Goal: Book appointment/travel/reservation

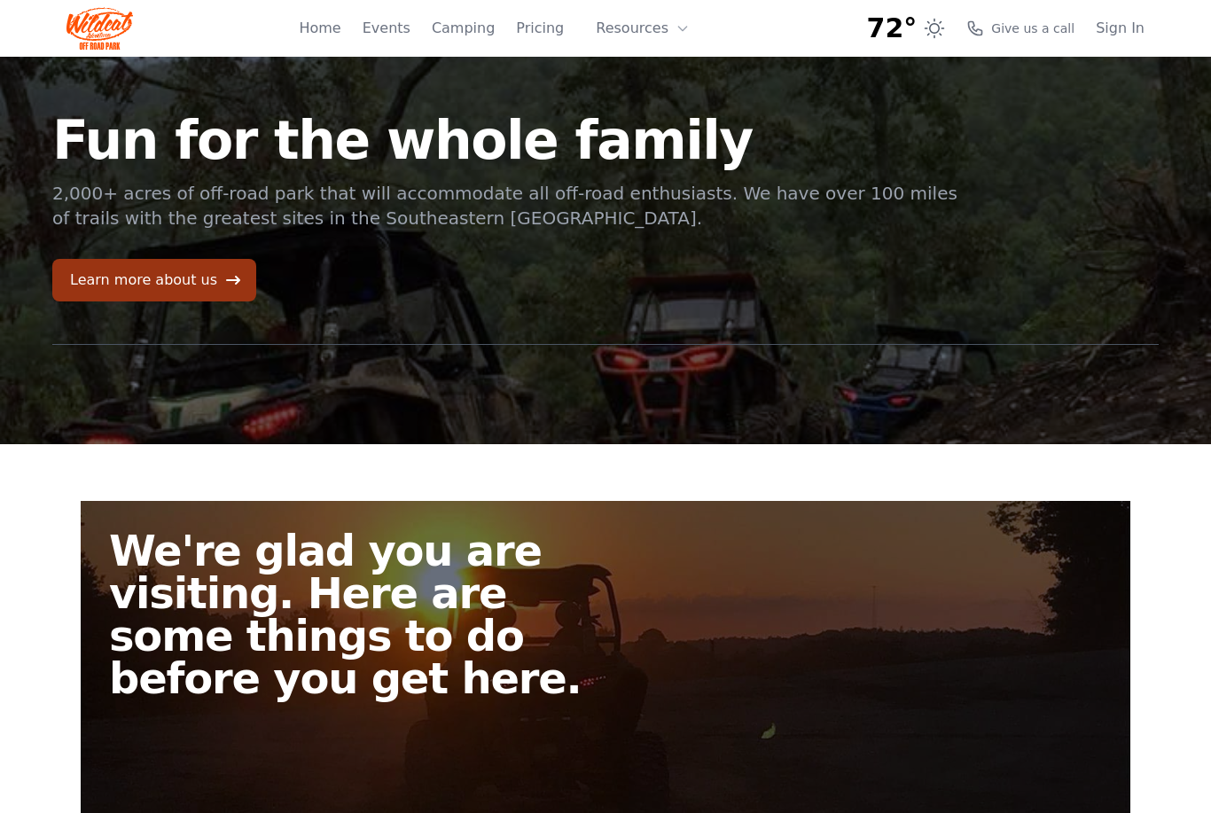
click at [224, 287] on icon at bounding box center [233, 280] width 18 height 18
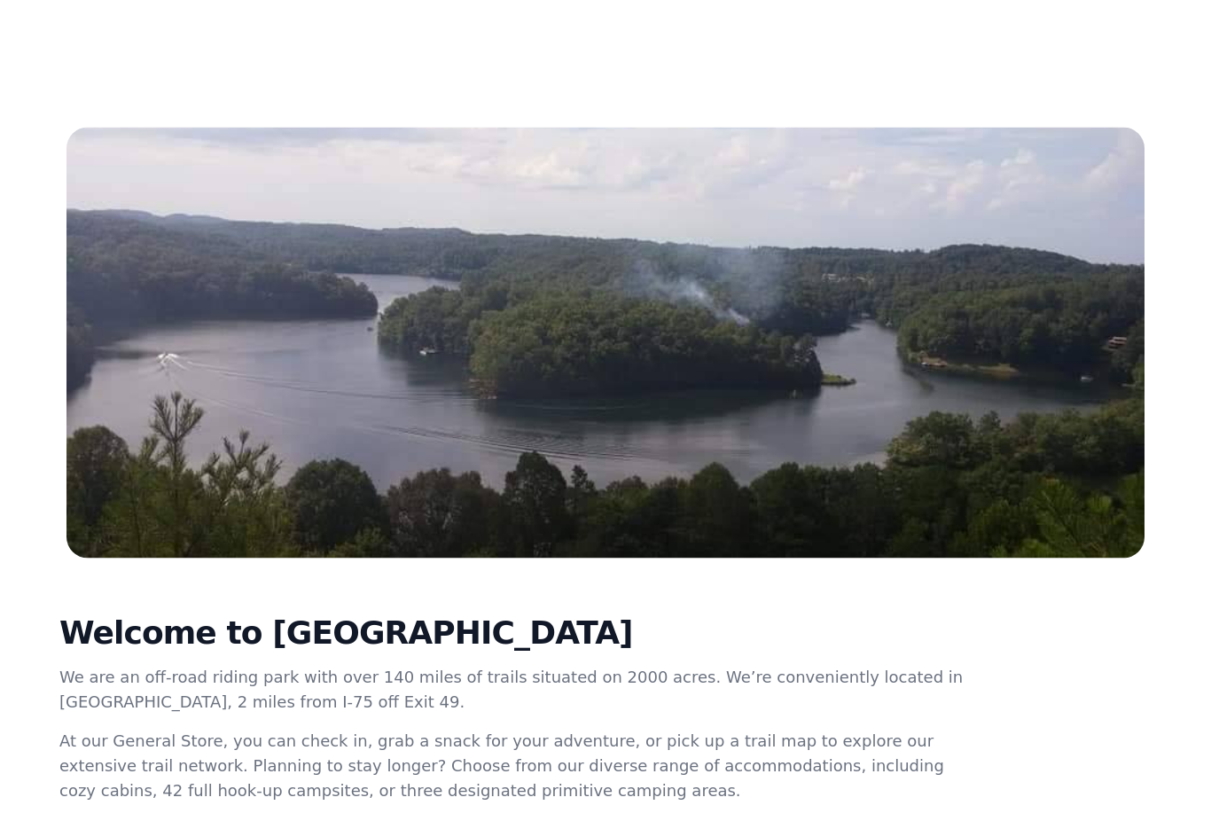
click at [1141, 622] on div "Welcome to [GEOGRAPHIC_DATA] We are an off-road riding park with over 140 miles…" at bounding box center [605, 819] width 1135 height 521
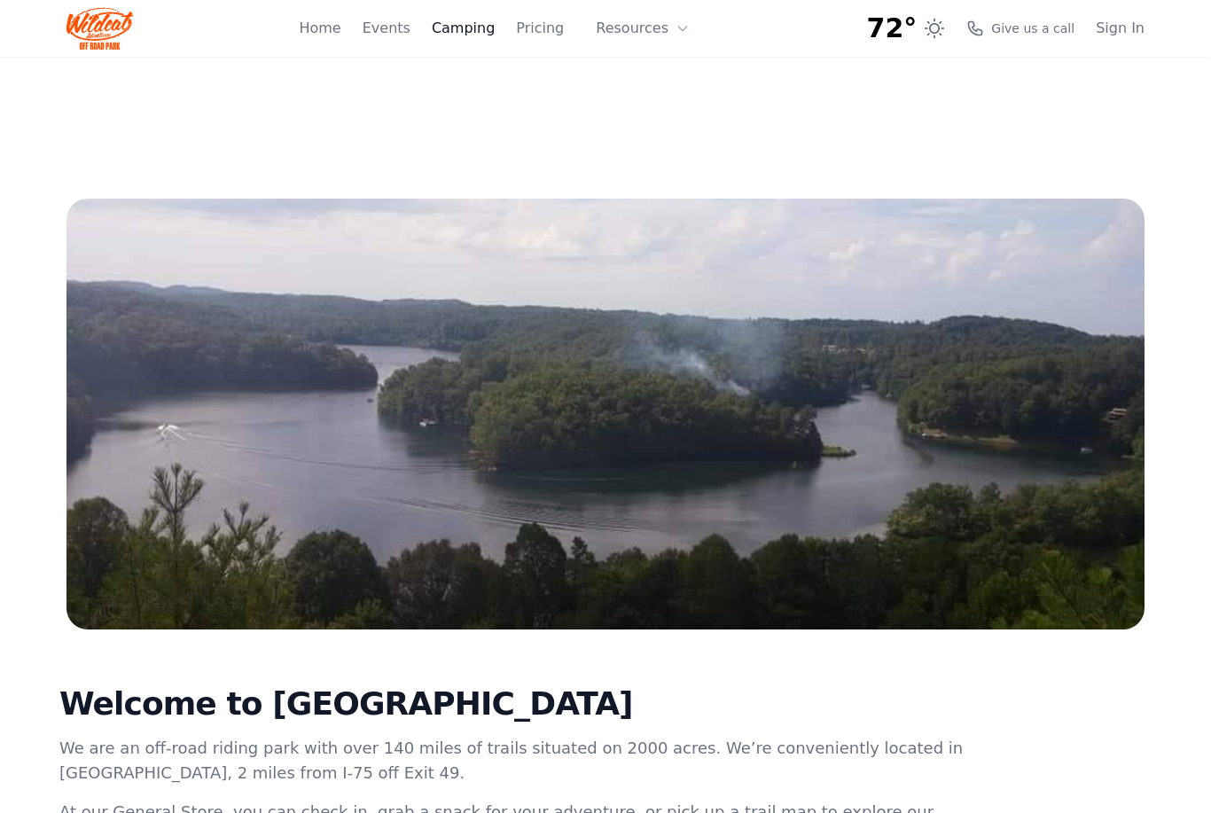
click at [478, 29] on link "Camping" at bounding box center [463, 28] width 63 height 21
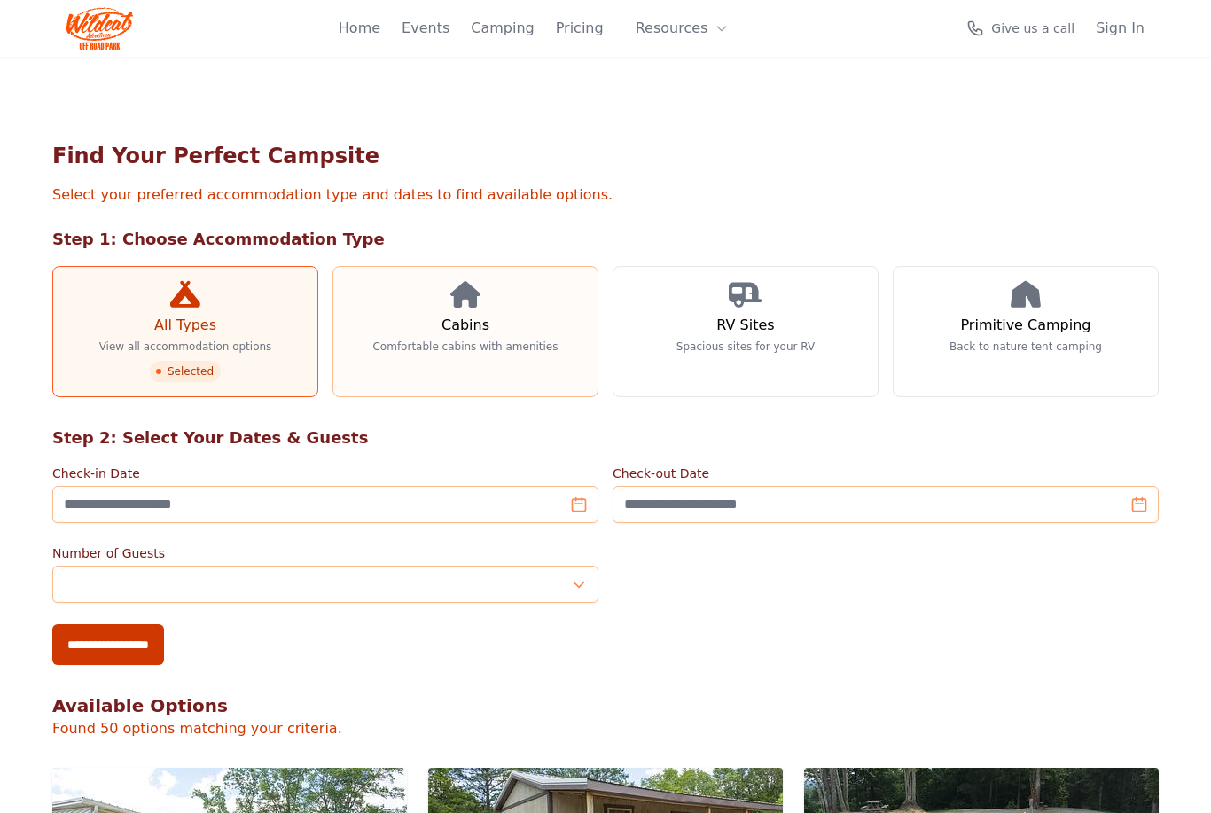
click at [503, 327] on link "Cabins Comfortable cabins with amenities" at bounding box center [466, 331] width 266 height 131
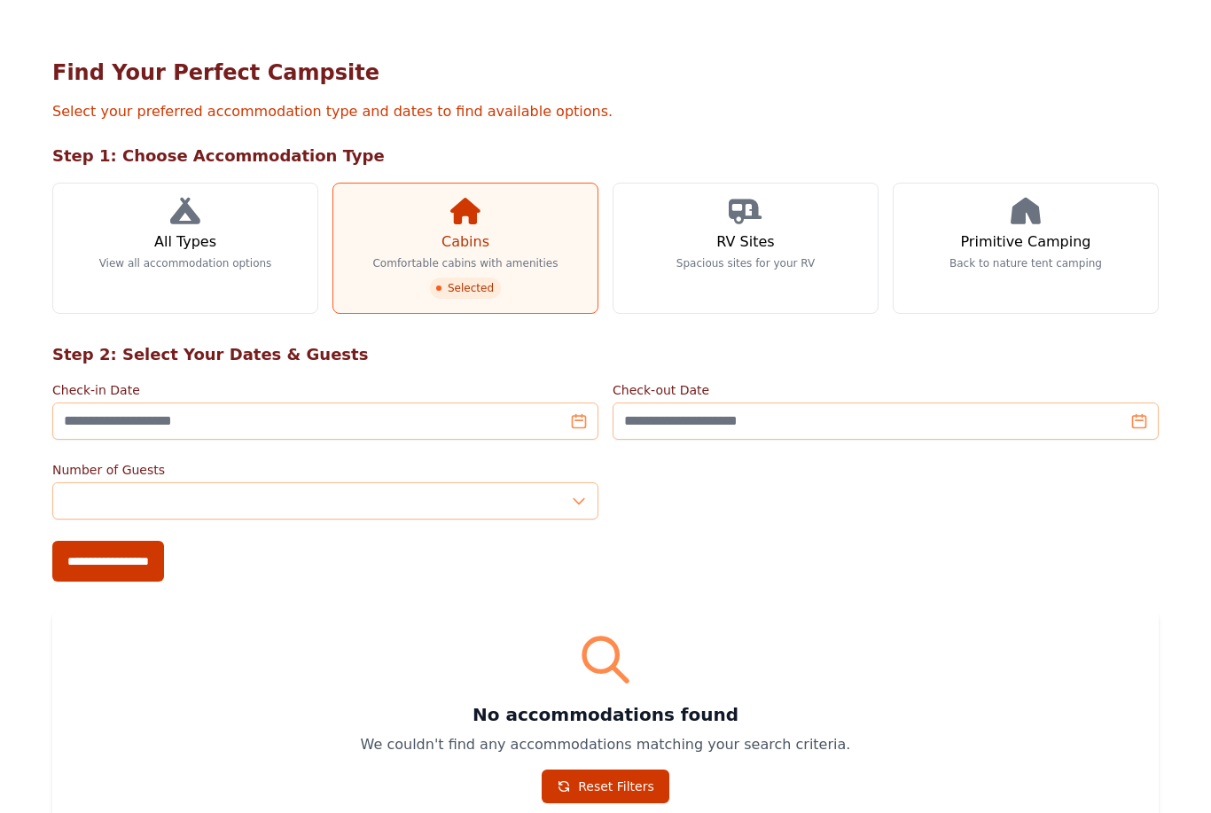
scroll to position [74, 0]
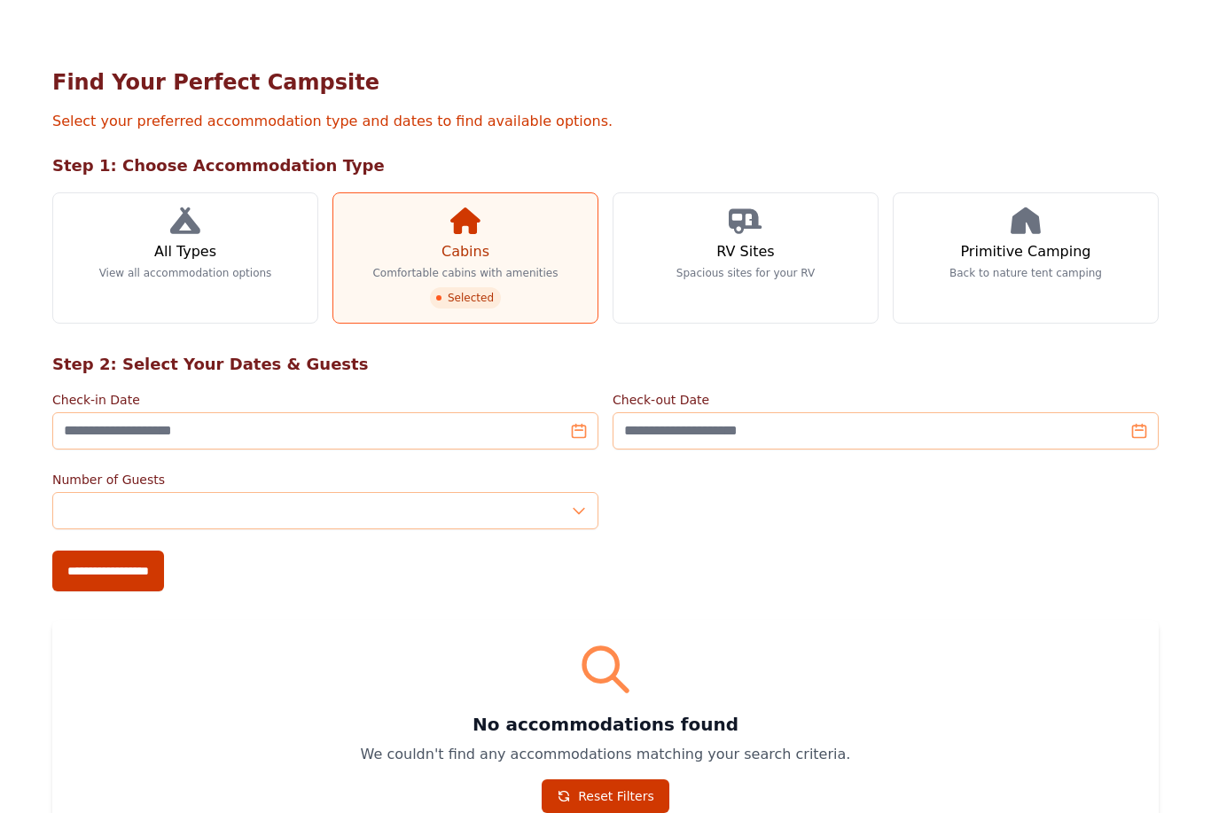
click at [472, 294] on span "Selected" at bounding box center [465, 297] width 71 height 21
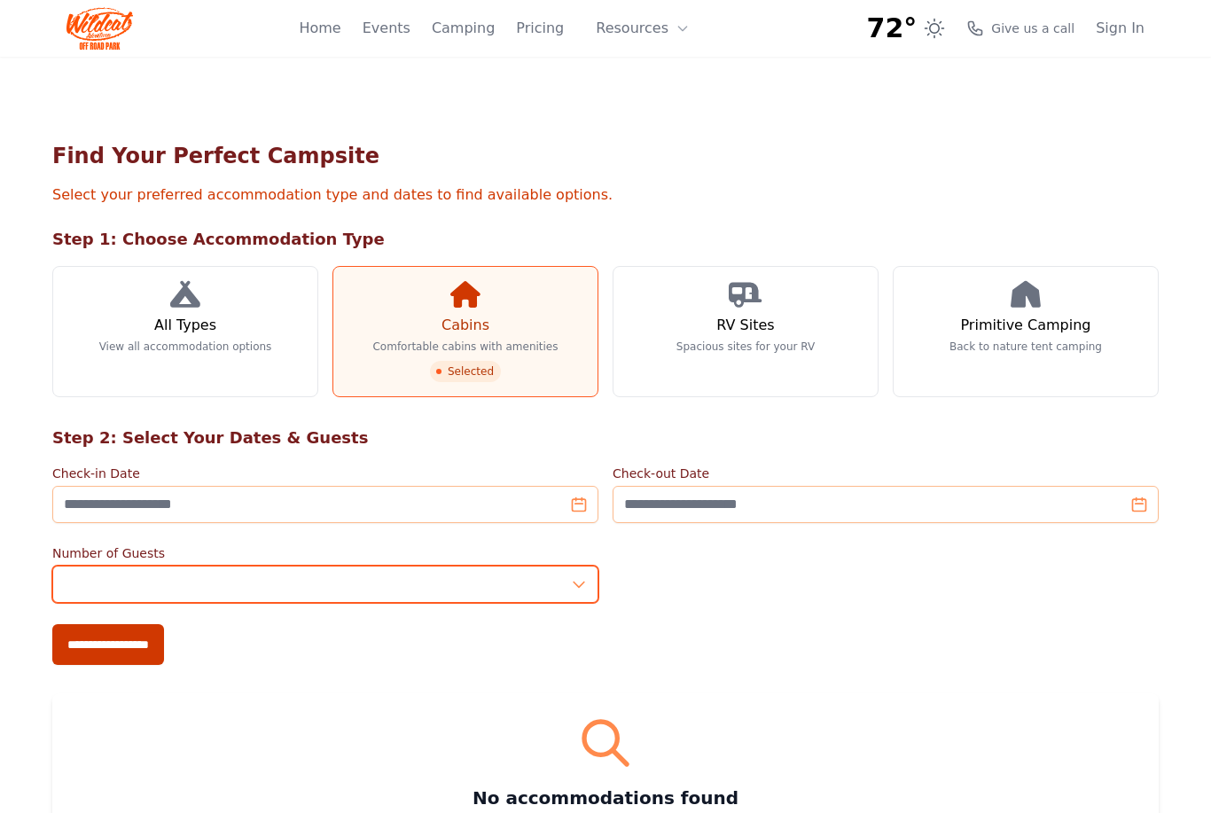
click at [582, 585] on input "*" at bounding box center [325, 584] width 546 height 37
type input "*"
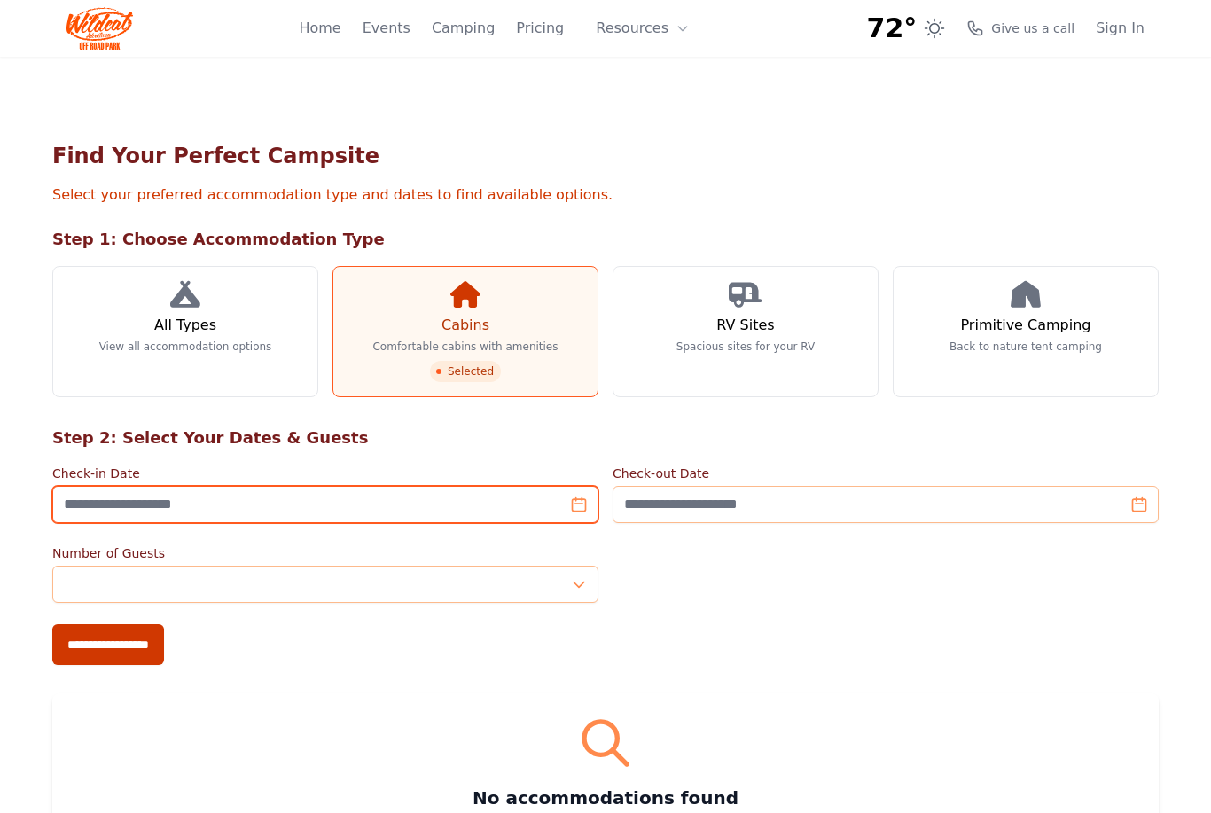
click at [526, 495] on input "Check-in Date" at bounding box center [325, 504] width 546 height 37
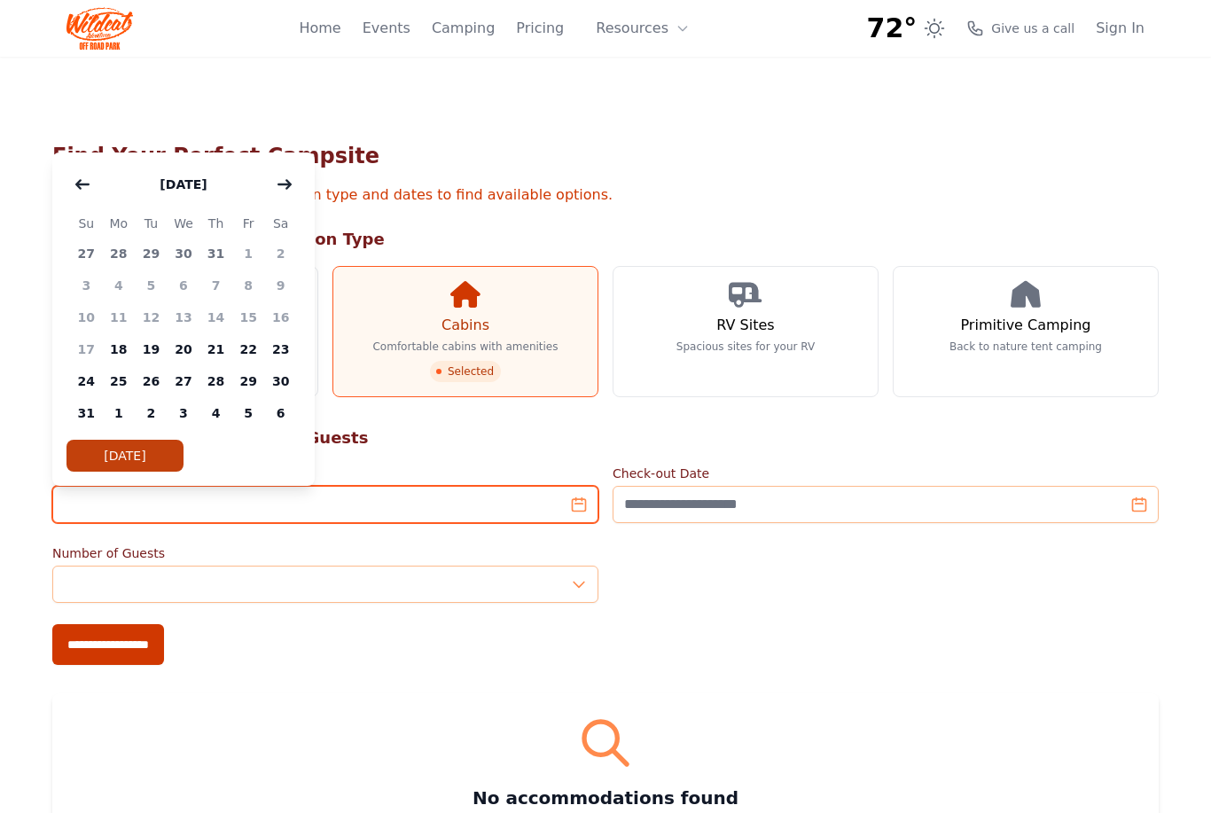
click at [587, 504] on input "Check-in Date" at bounding box center [325, 504] width 546 height 37
click at [499, 504] on input "Check-in Date" at bounding box center [325, 504] width 546 height 37
click at [284, 196] on button "button" at bounding box center [285, 184] width 32 height 35
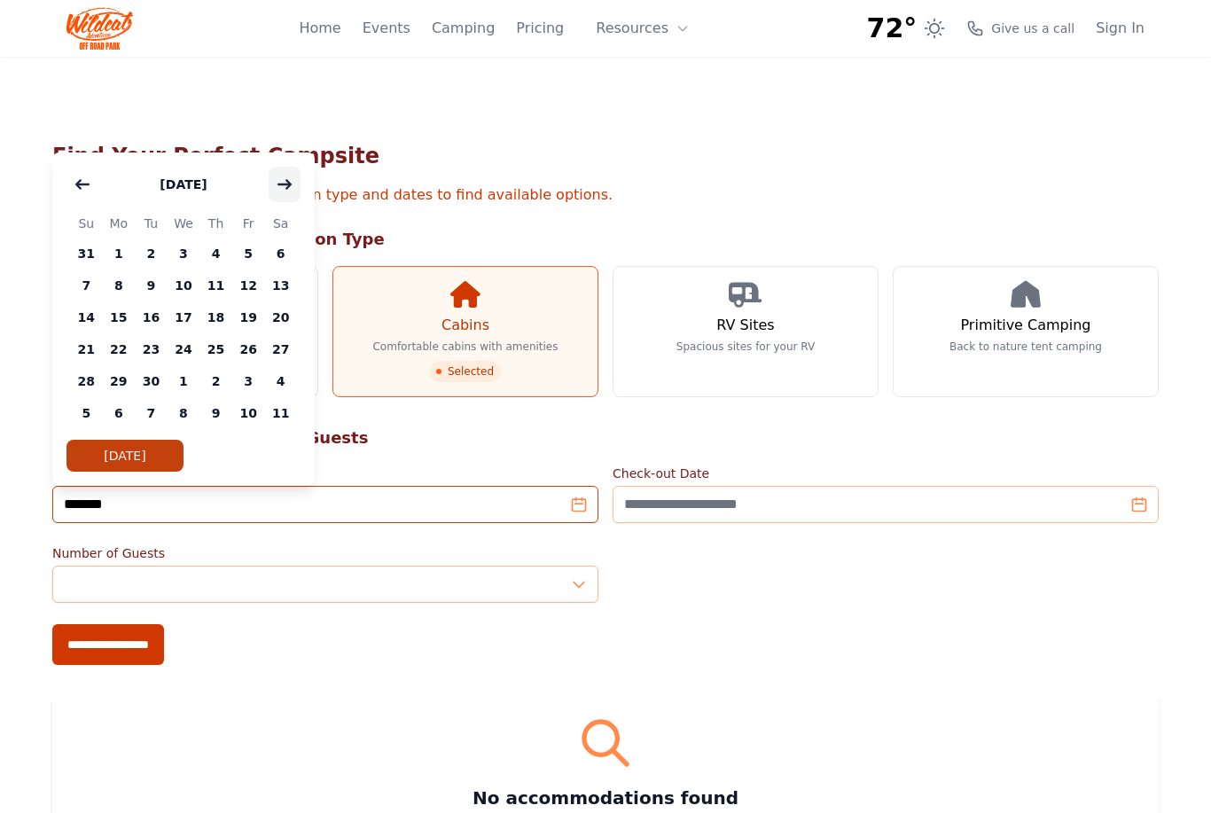
click at [286, 191] on icon "button" at bounding box center [285, 184] width 14 height 14
click at [90, 284] on span "5" at bounding box center [86, 286] width 33 height 32
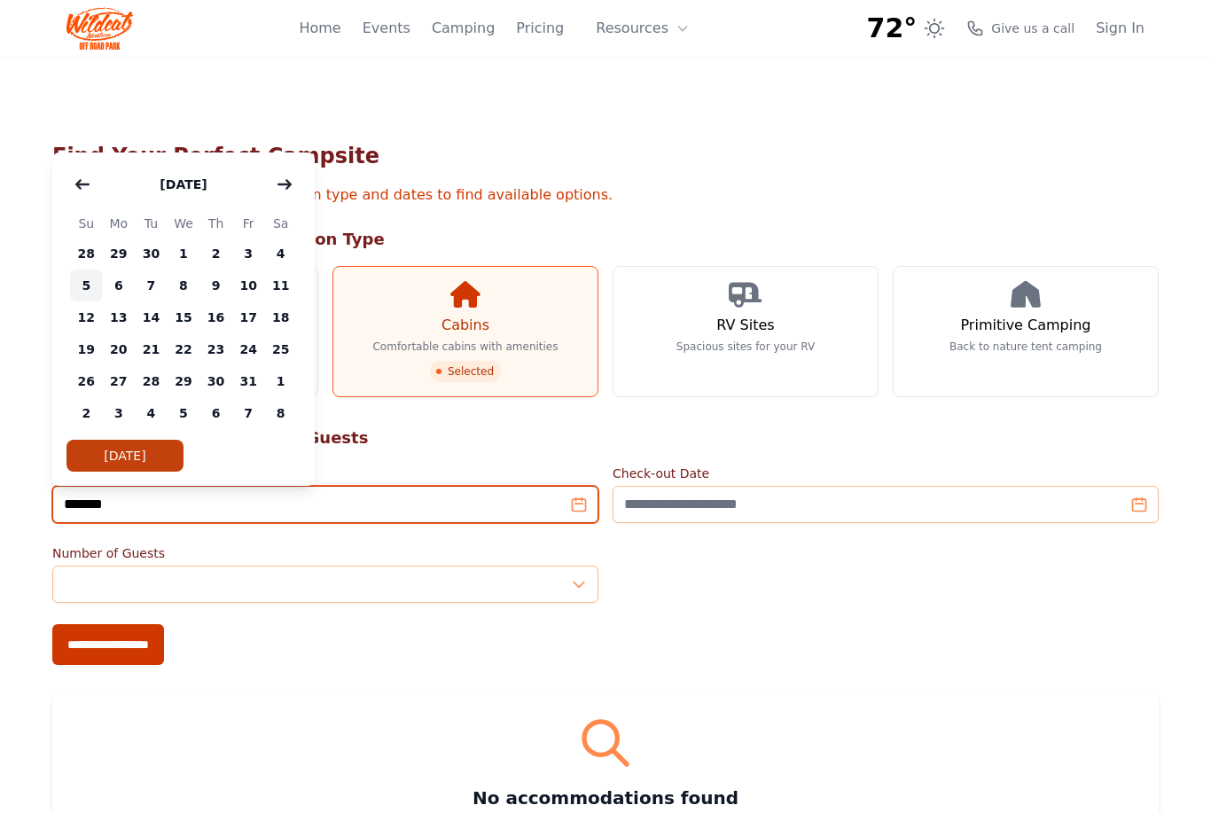
type input "**********"
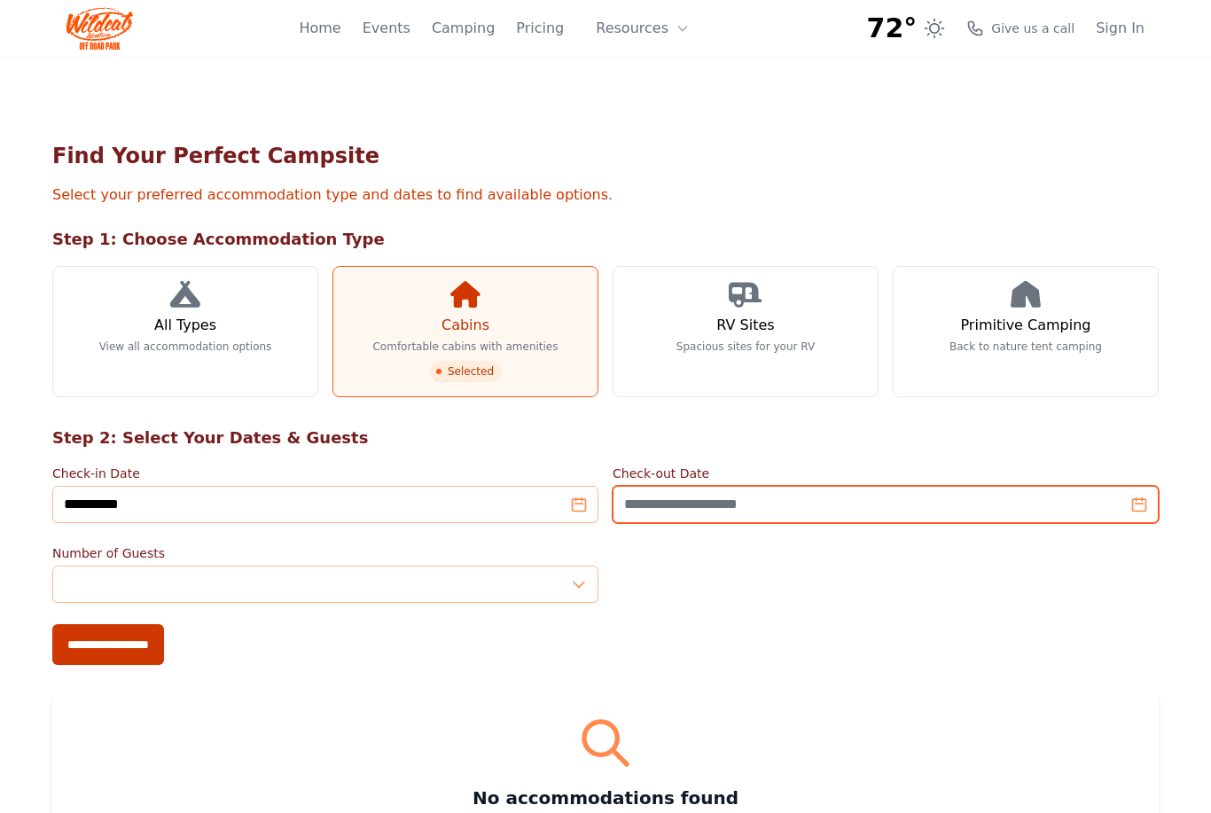
click at [1129, 510] on input "Check-out Date" at bounding box center [886, 504] width 546 height 37
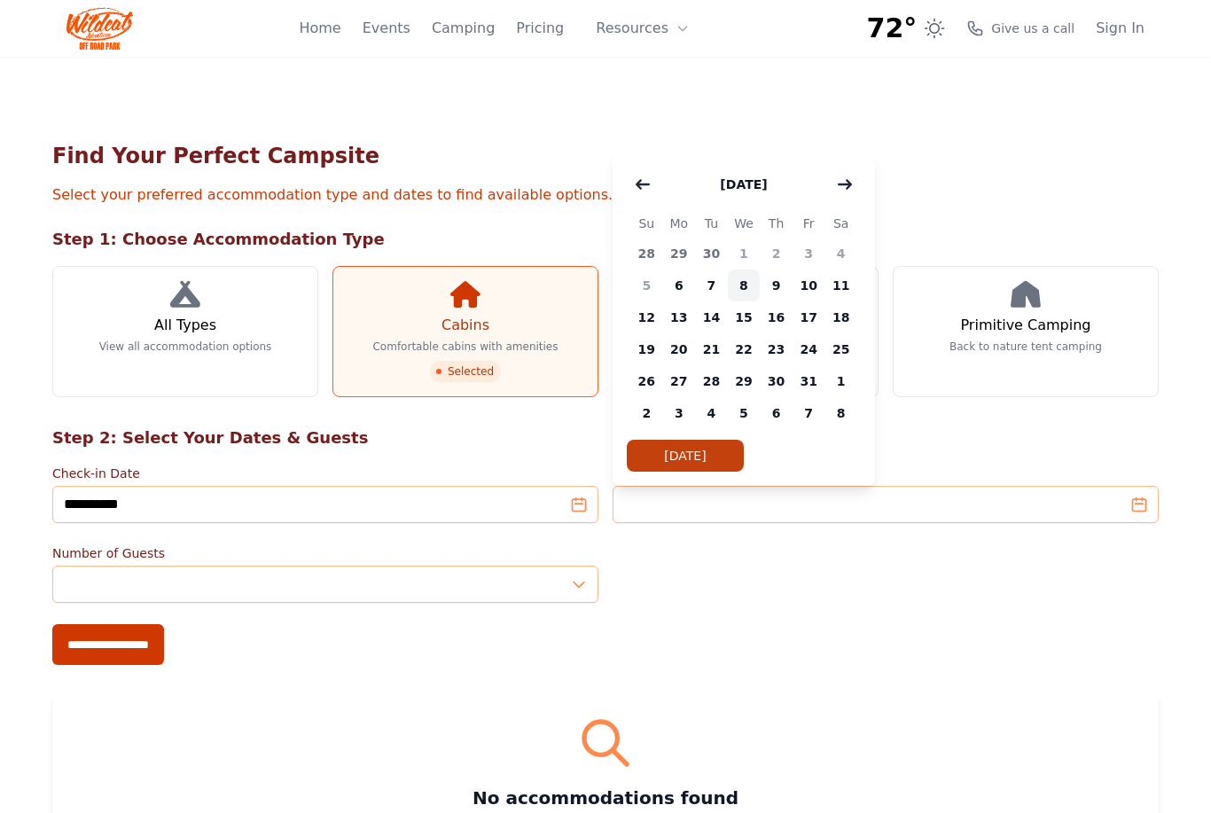
click at [746, 286] on span "8" at bounding box center [744, 286] width 33 height 32
type input "**********"
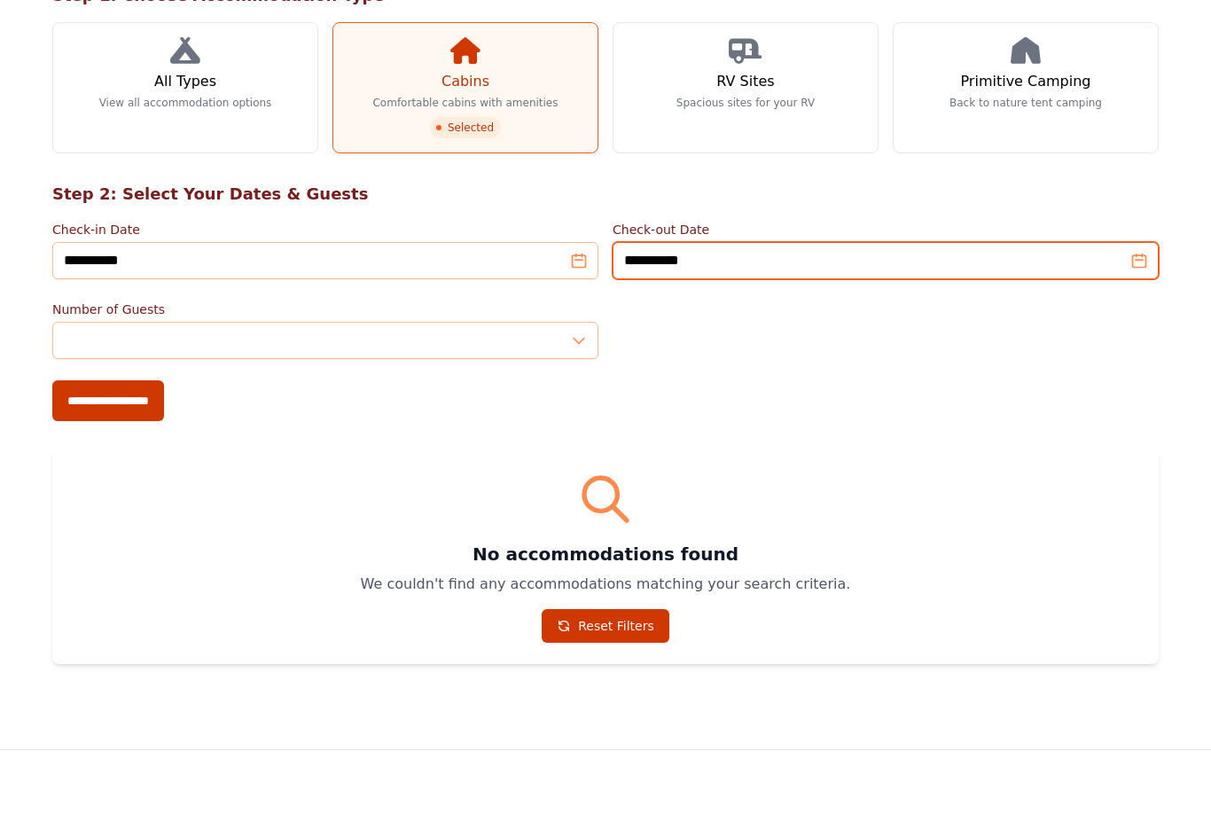
scroll to position [194, 0]
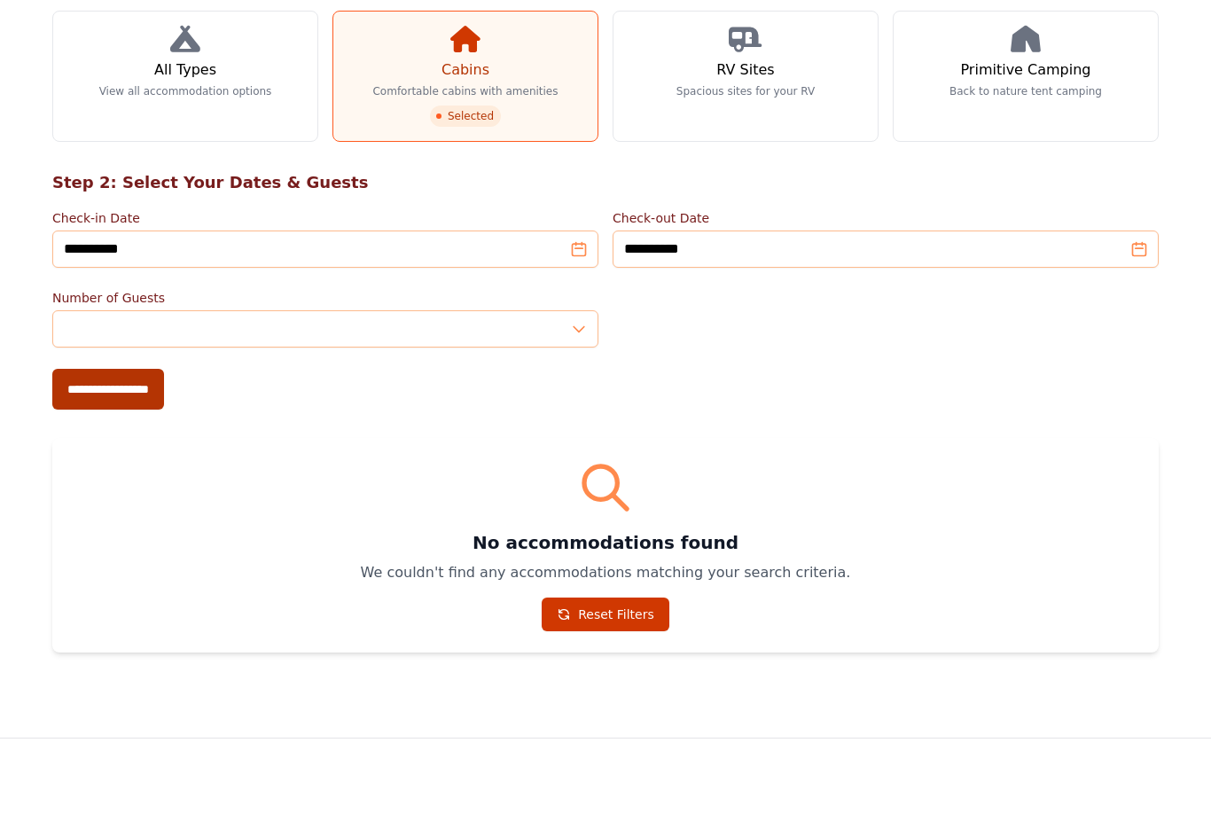
click at [141, 430] on input "**********" at bounding box center [108, 450] width 112 height 41
type input "**********"
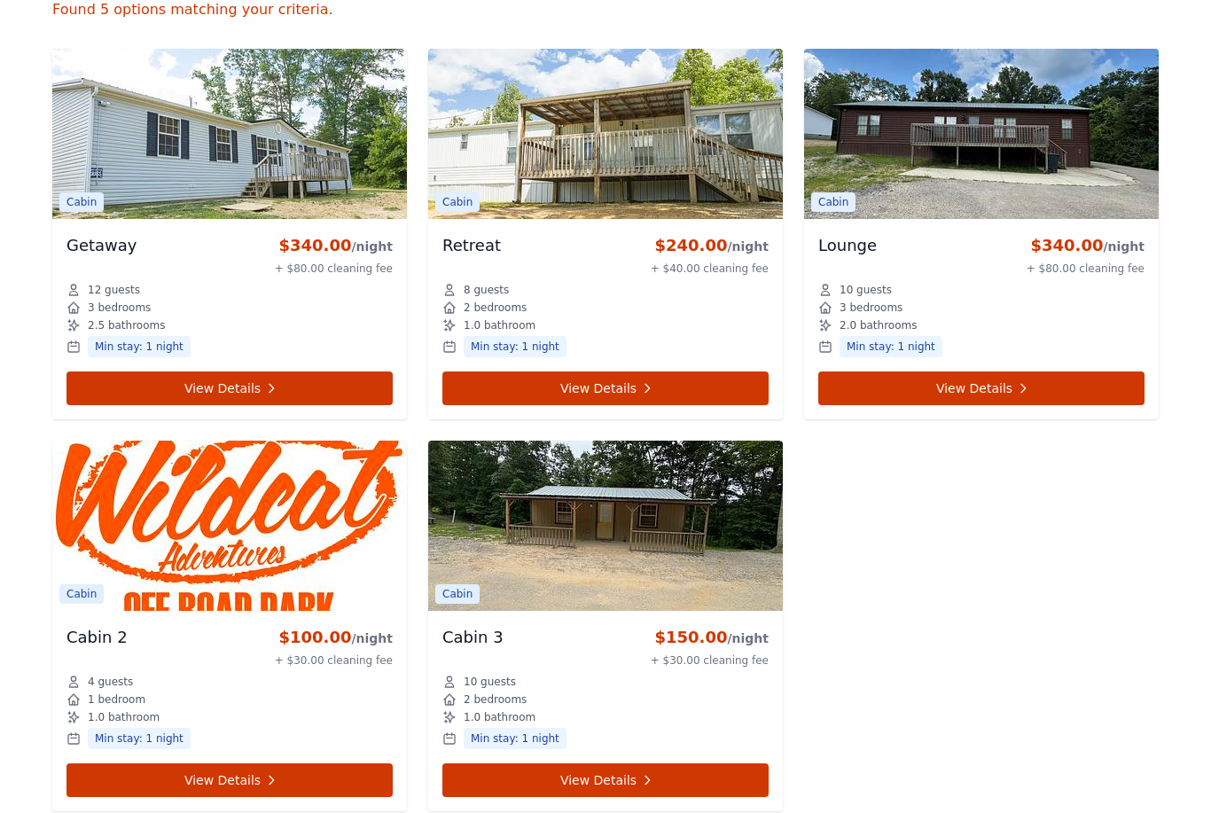
scroll to position [780, 0]
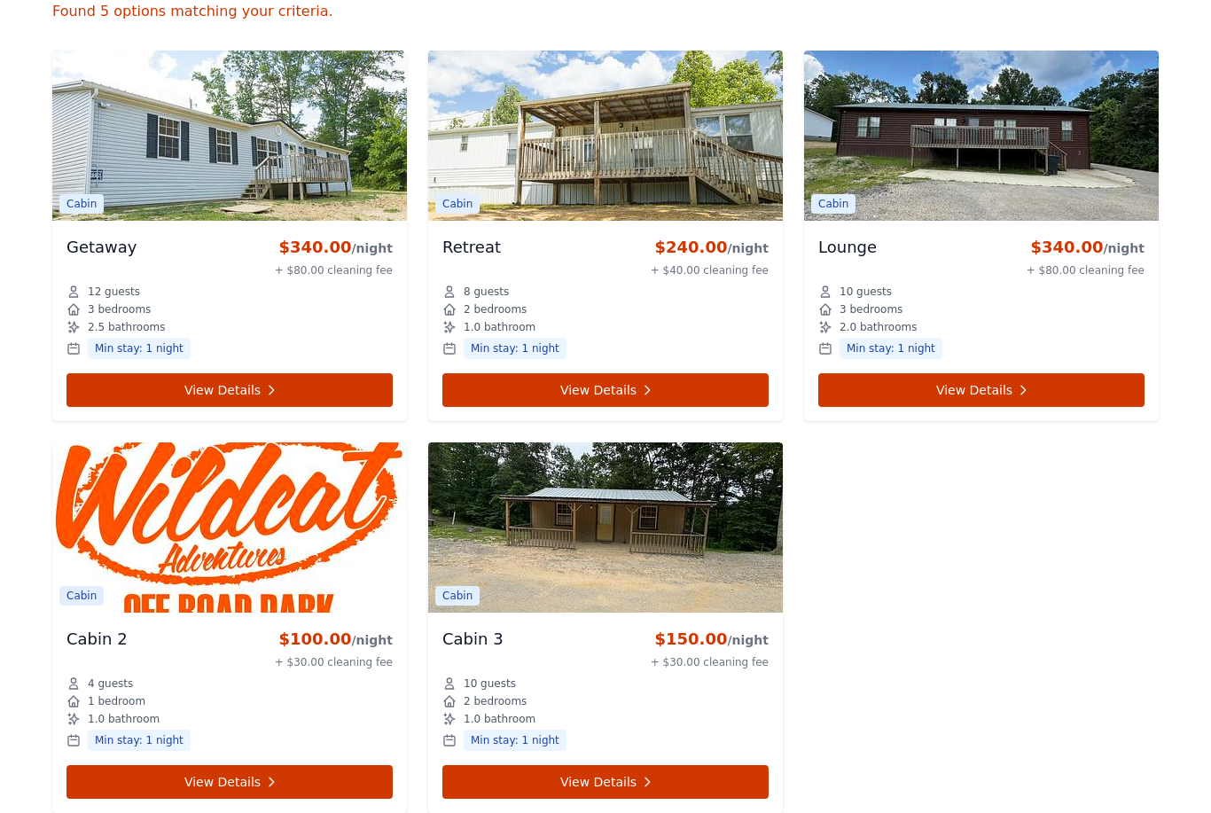
click at [568, 555] on img at bounding box center [605, 528] width 355 height 170
click at [566, 579] on img at bounding box center [605, 528] width 355 height 170
click at [510, 784] on link "View Details" at bounding box center [606, 782] width 326 height 34
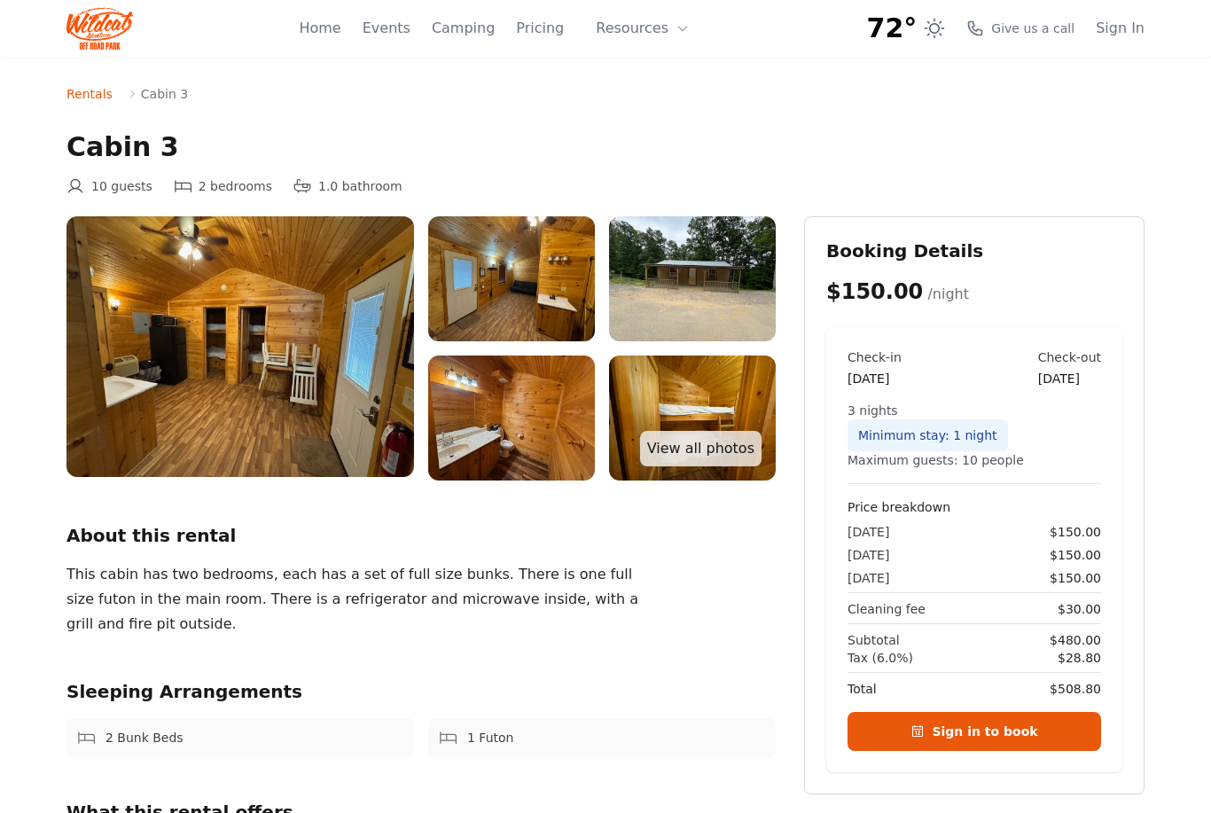
click at [485, 298] on img at bounding box center [511, 278] width 167 height 125
click at [519, 296] on img at bounding box center [511, 278] width 167 height 125
click at [496, 403] on img at bounding box center [511, 418] width 167 height 125
click at [678, 456] on link "View all photos" at bounding box center [701, 448] width 122 height 35
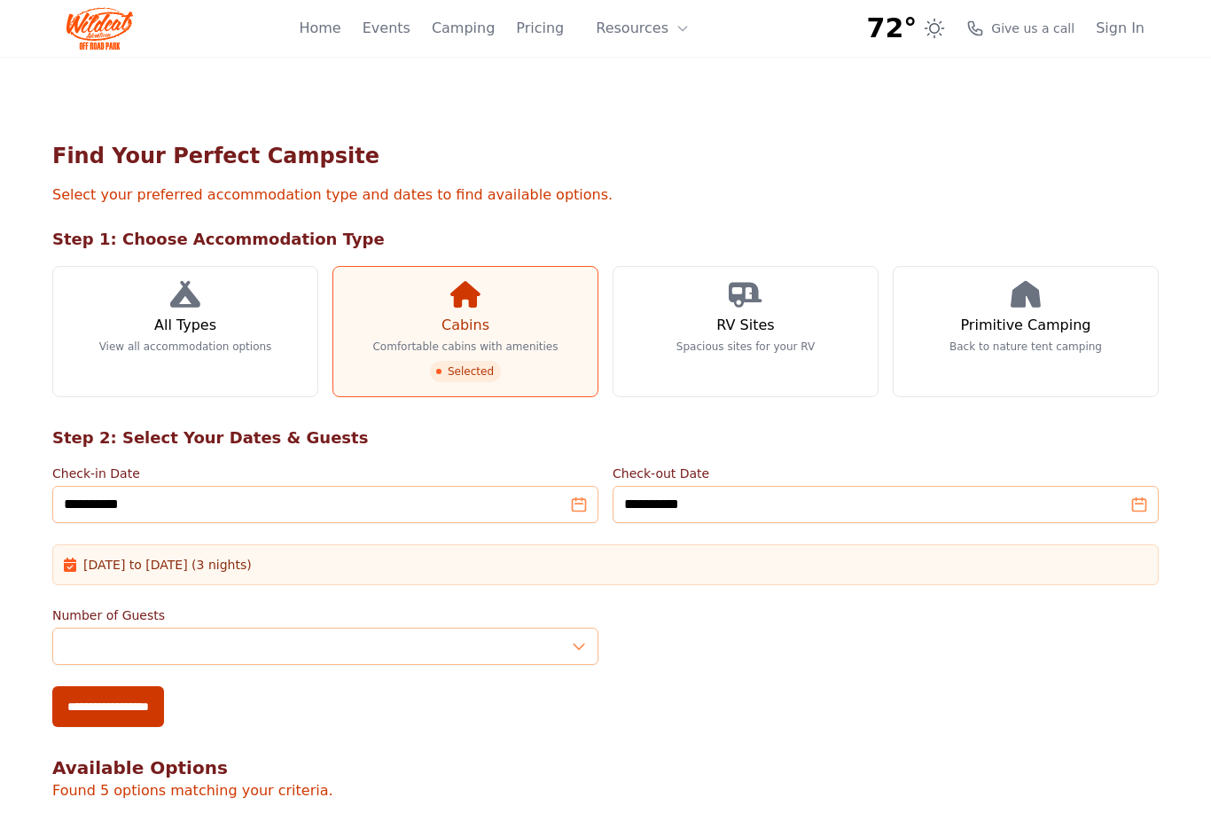
scroll to position [780, 0]
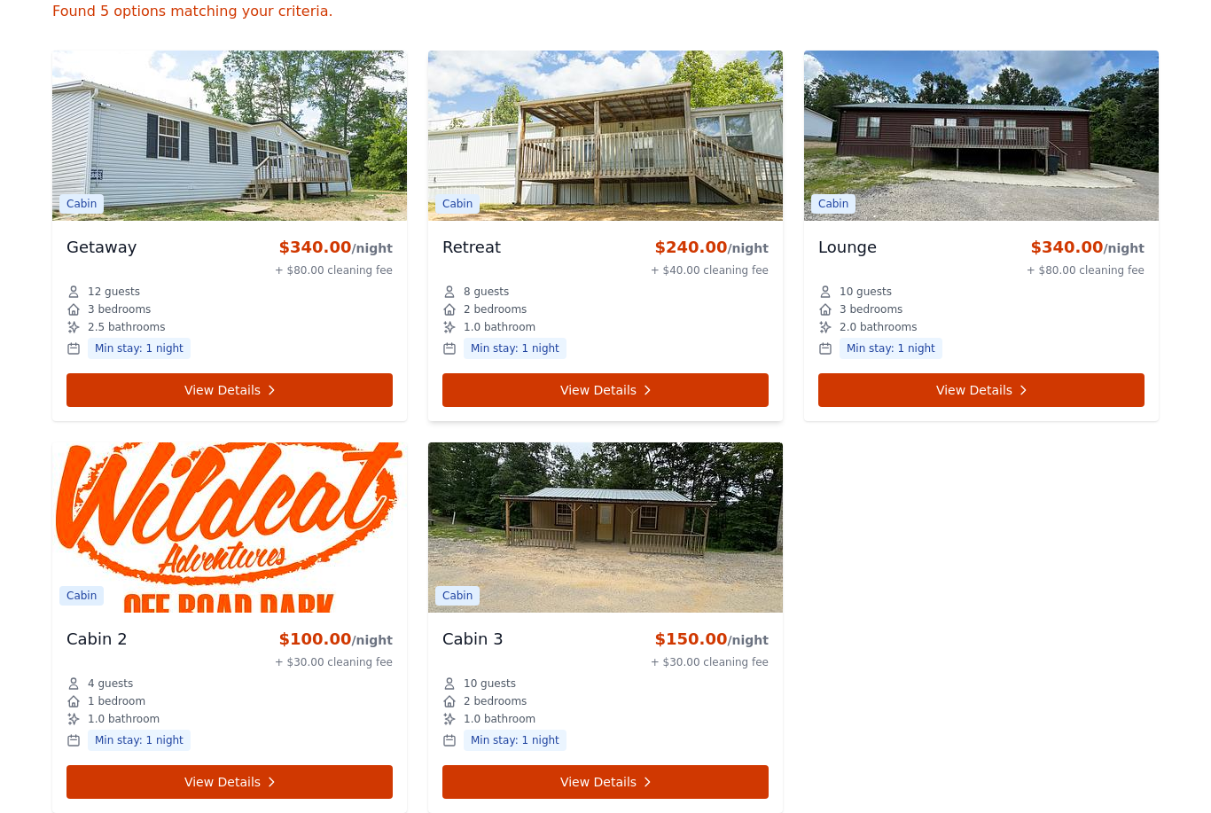
click at [616, 171] on img at bounding box center [605, 136] width 355 height 170
click at [572, 399] on link "View Details" at bounding box center [606, 390] width 326 height 34
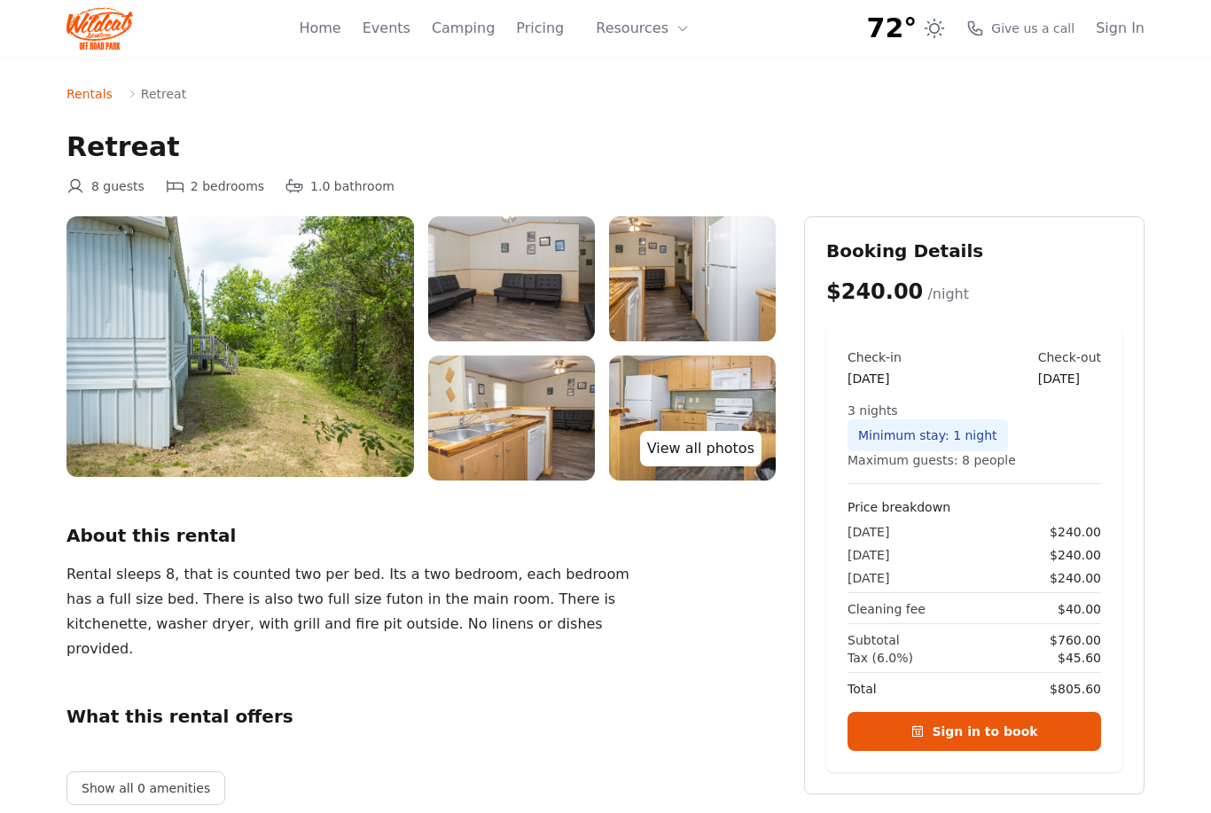
click at [685, 451] on link "View all photos" at bounding box center [701, 448] width 122 height 35
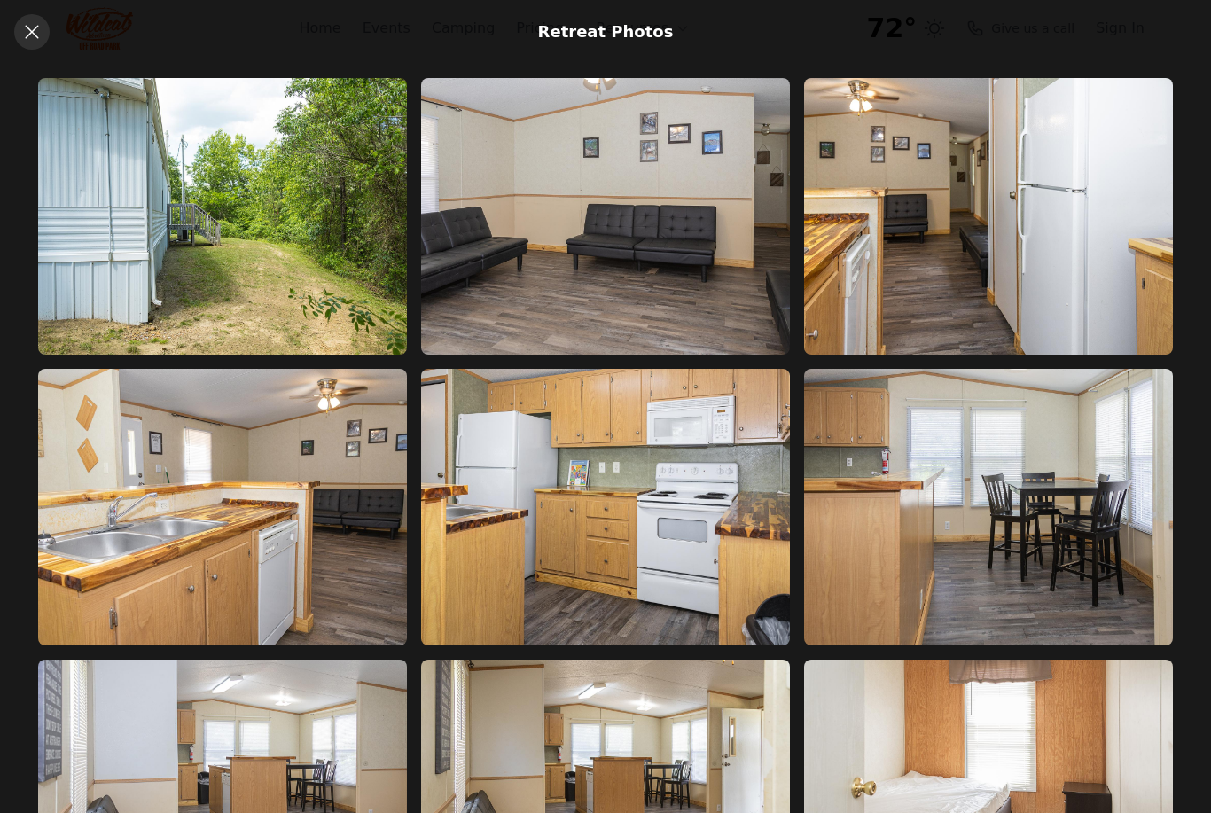
click at [28, 40] on icon at bounding box center [31, 31] width 21 height 21
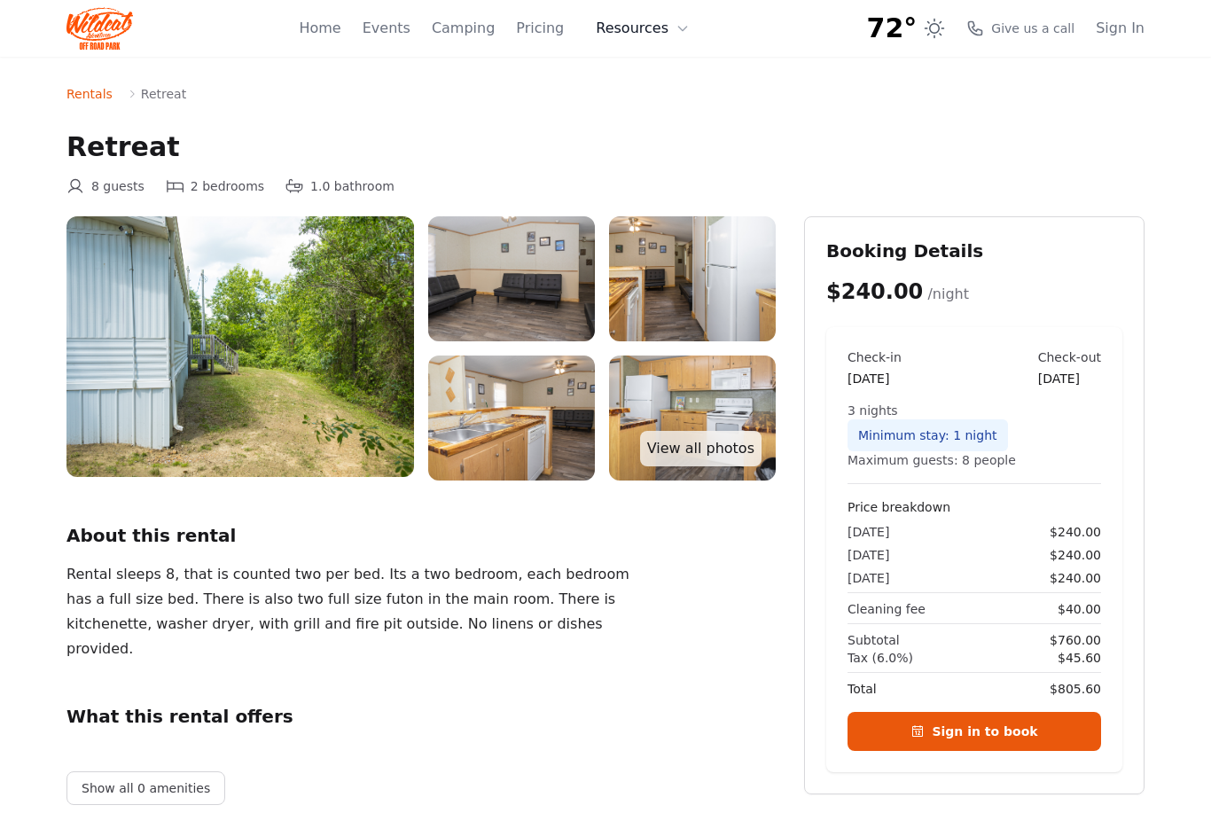
click at [678, 35] on icon at bounding box center [683, 28] width 14 height 14
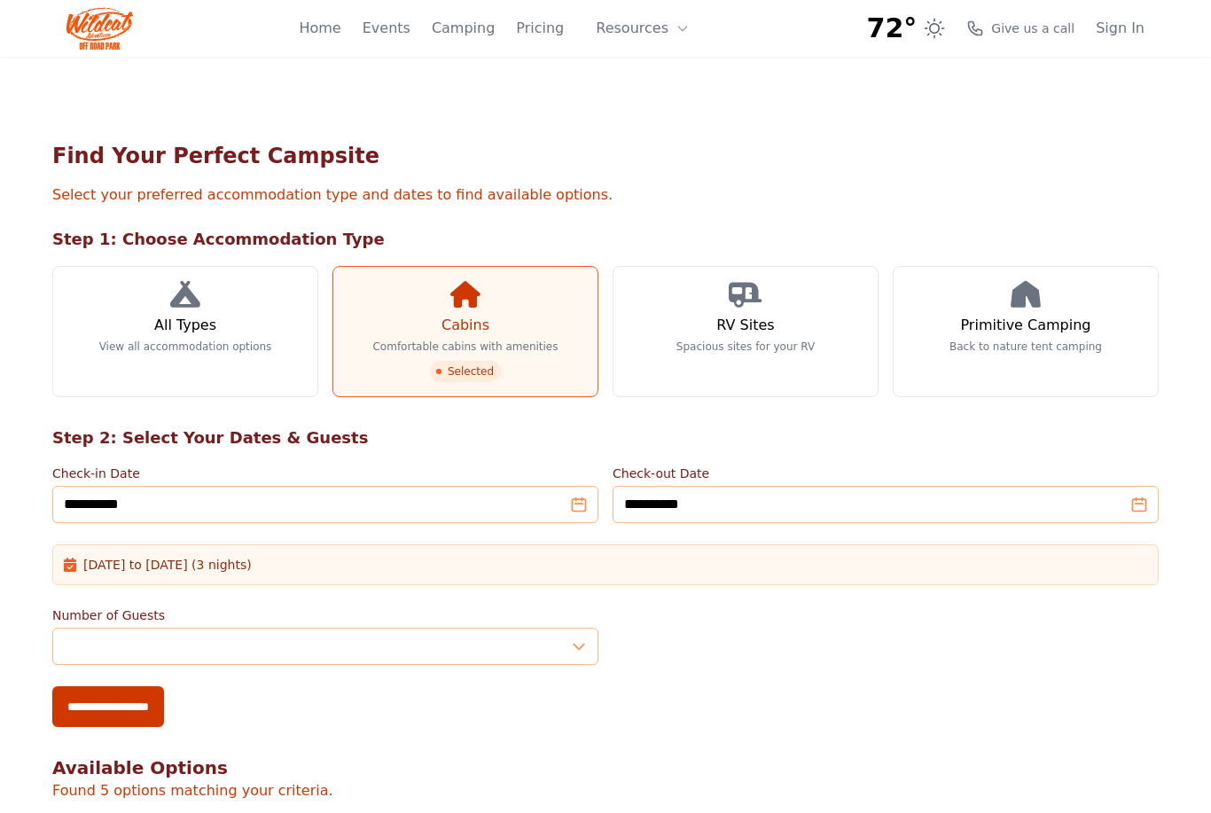
scroll to position [780, 0]
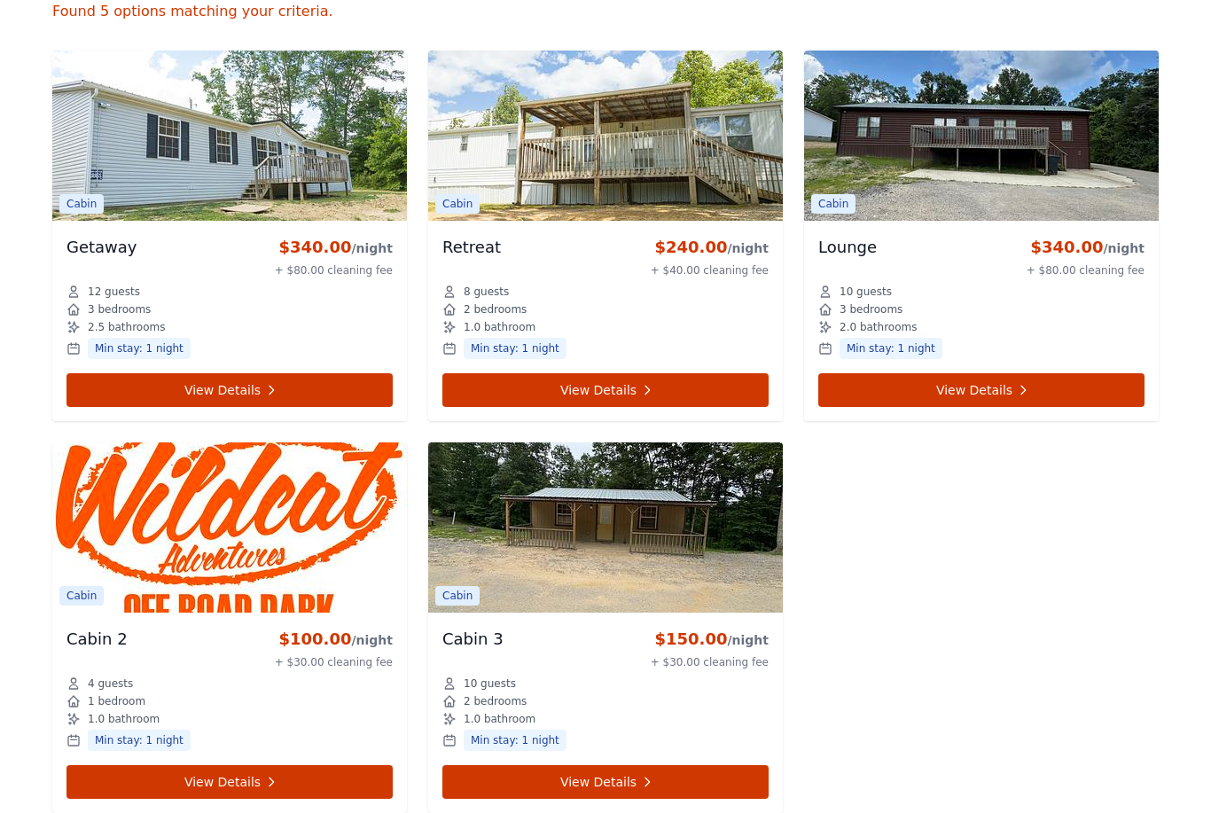
scroll to position [256, 0]
